Goal: Check status: Check status

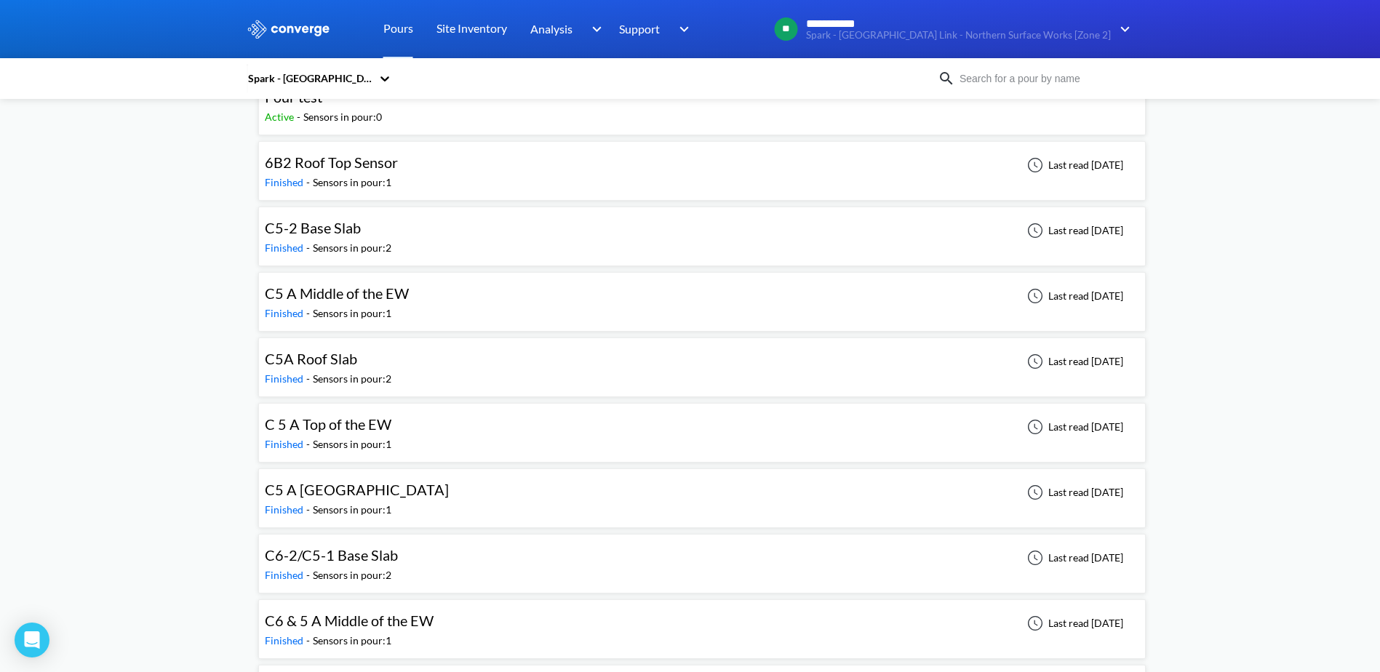
scroll to position [145, 0]
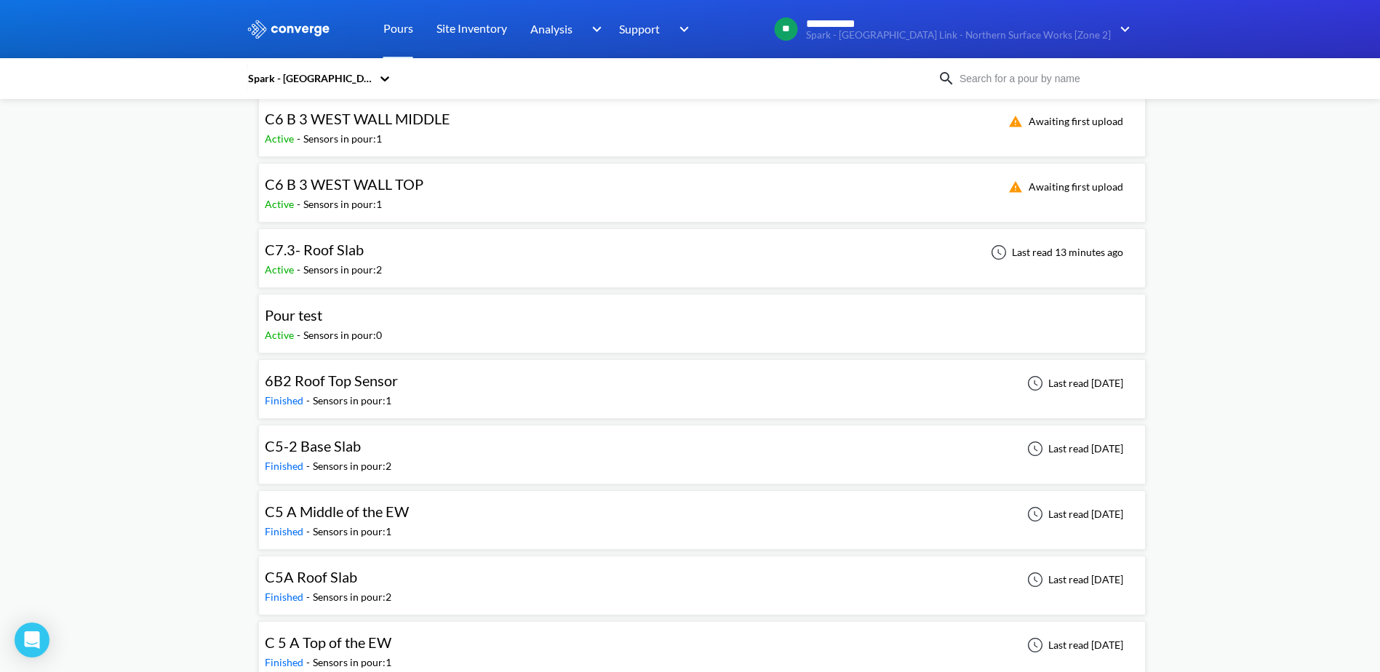
click at [318, 251] on span "C7.3- Roof Slab" at bounding box center [314, 249] width 99 height 17
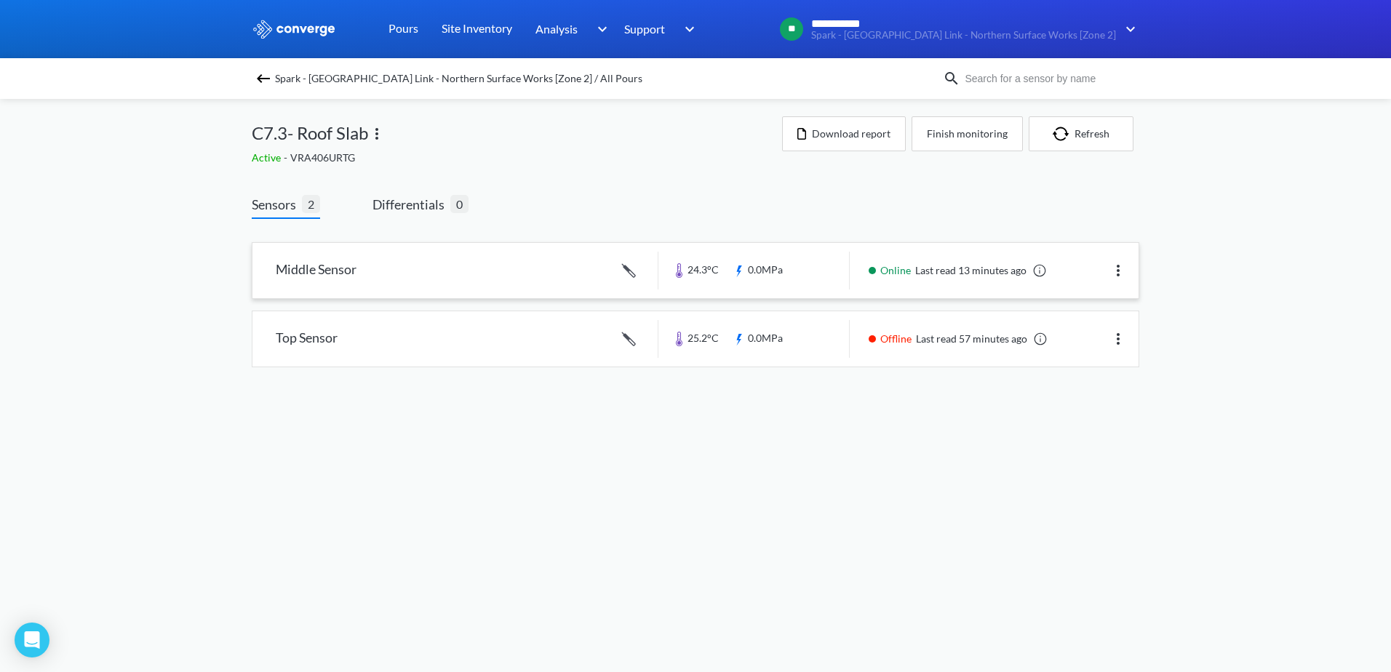
click at [351, 275] on link at bounding box center [695, 270] width 886 height 55
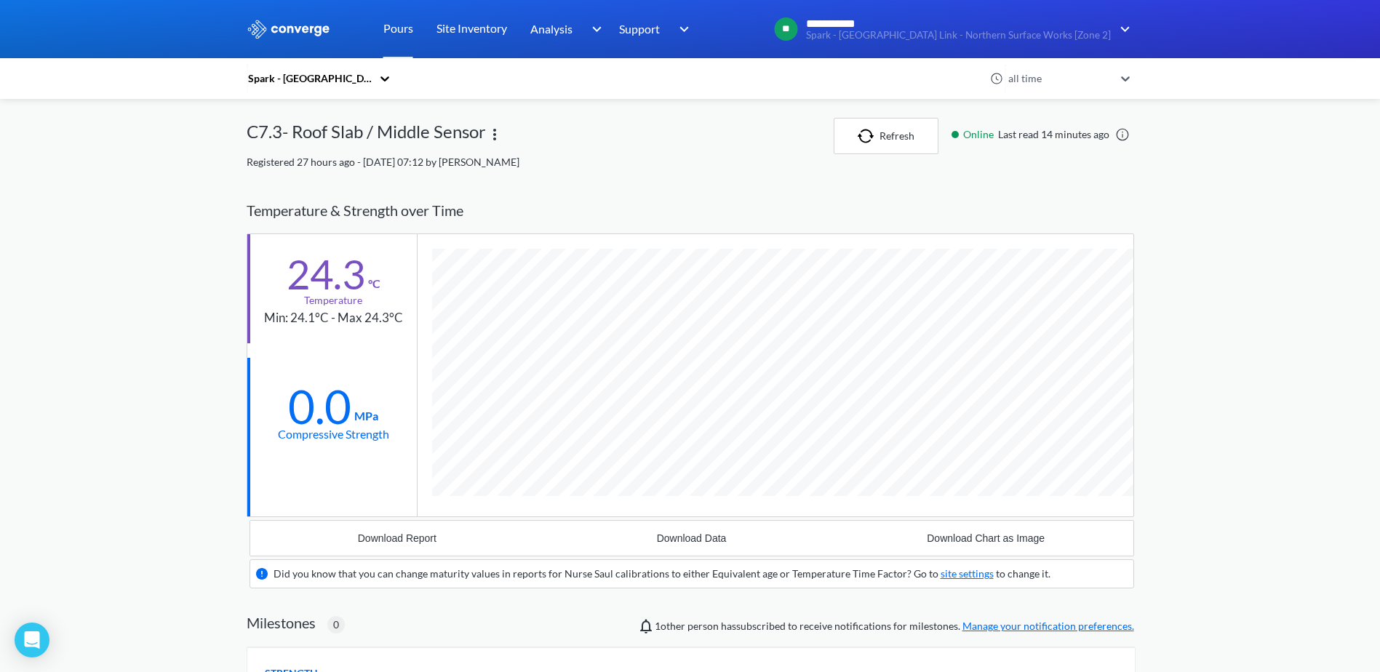
click at [388, 76] on icon at bounding box center [385, 78] width 15 height 15
click at [28, 69] on div "option Spark - [GEOGRAPHIC_DATA] Link - Northern Surface Works [Zone 2] focused…" at bounding box center [690, 78] width 1380 height 41
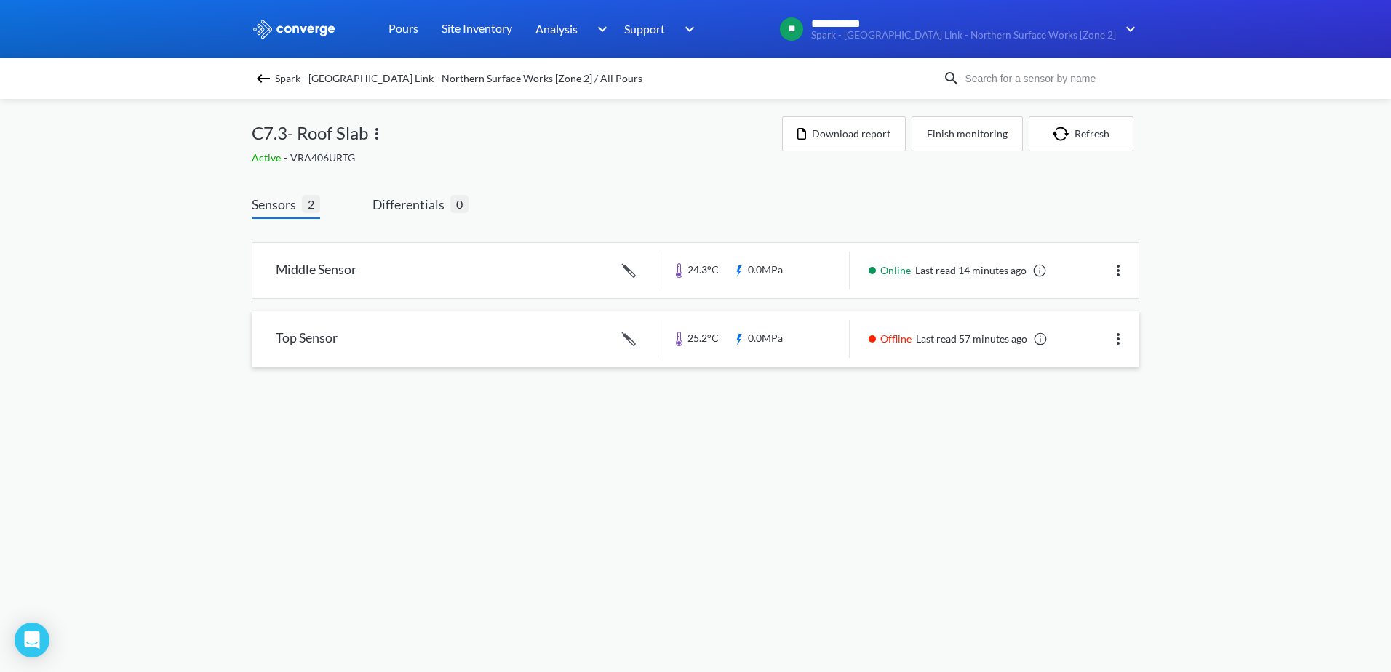
click at [345, 340] on link at bounding box center [695, 338] width 886 height 55
